Goal: Information Seeking & Learning: Find specific fact

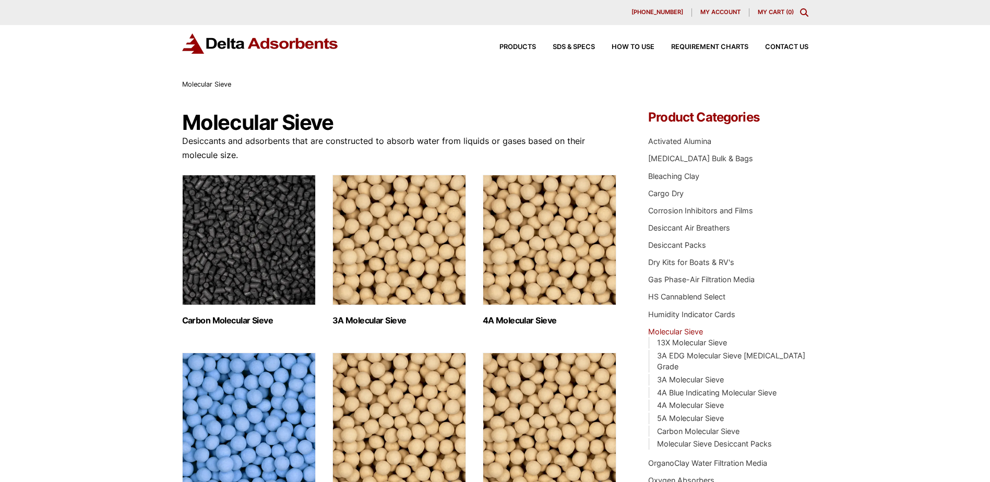
click at [565, 230] on img "Visit product category 4A Molecular Sieve" at bounding box center [550, 240] width 134 height 131
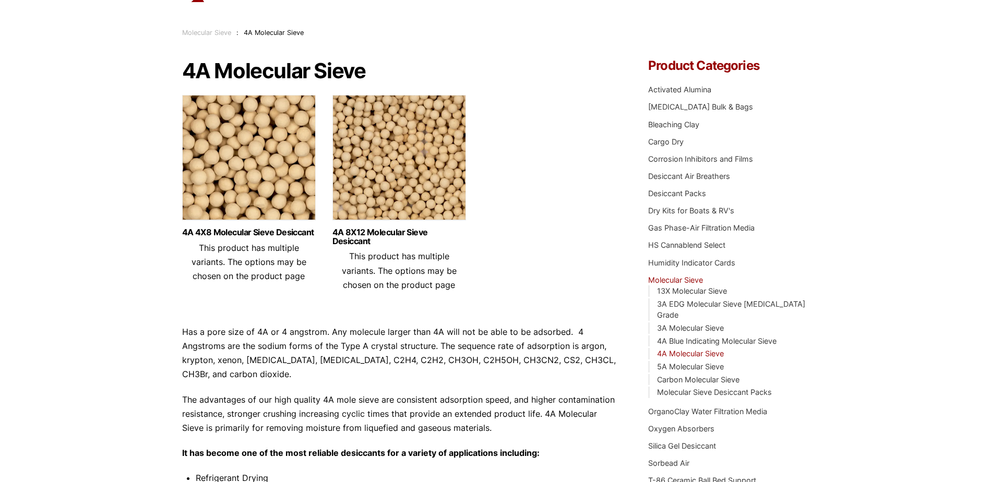
scroll to position [51, 0]
click at [247, 174] on img at bounding box center [249, 161] width 134 height 131
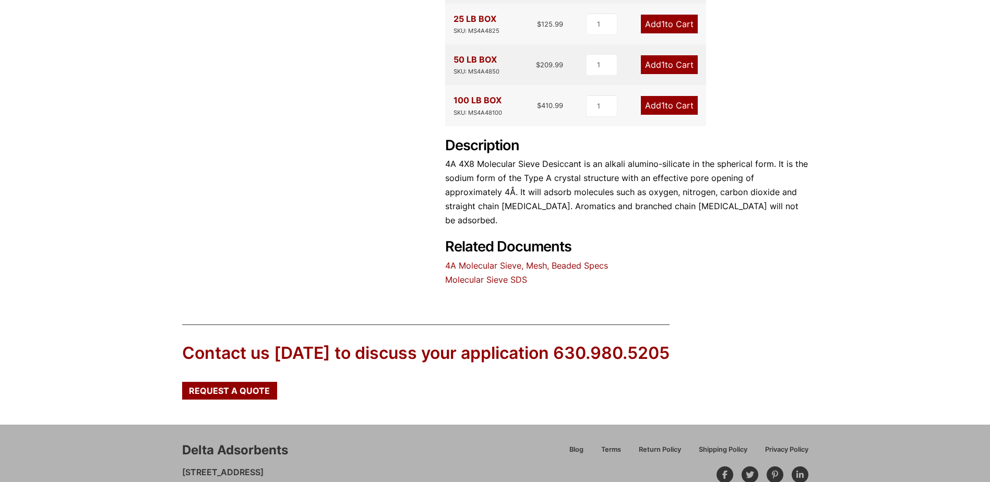
scroll to position [418, 0]
click at [579, 260] on link "4A Molecular Sieve, Mesh, Beaded Specs" at bounding box center [526, 265] width 163 height 10
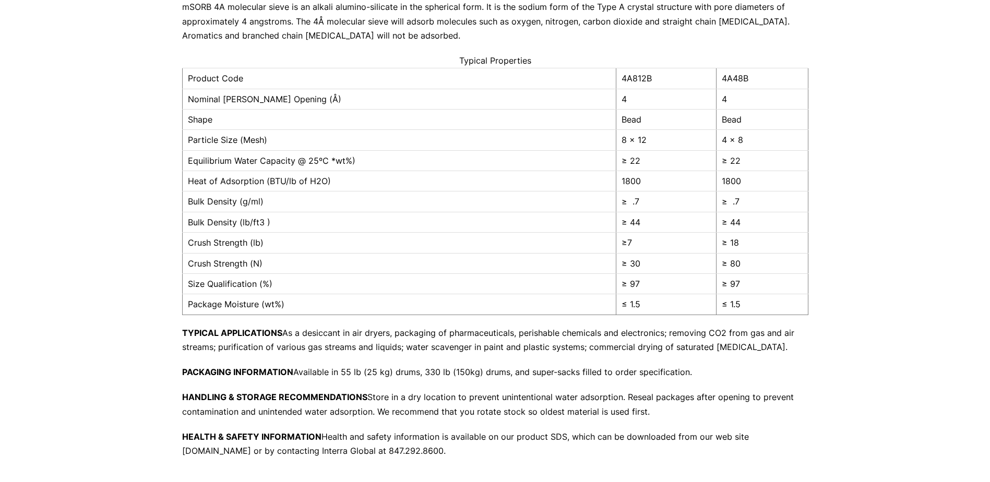
scroll to position [209, 0]
